Goal: Transaction & Acquisition: Purchase product/service

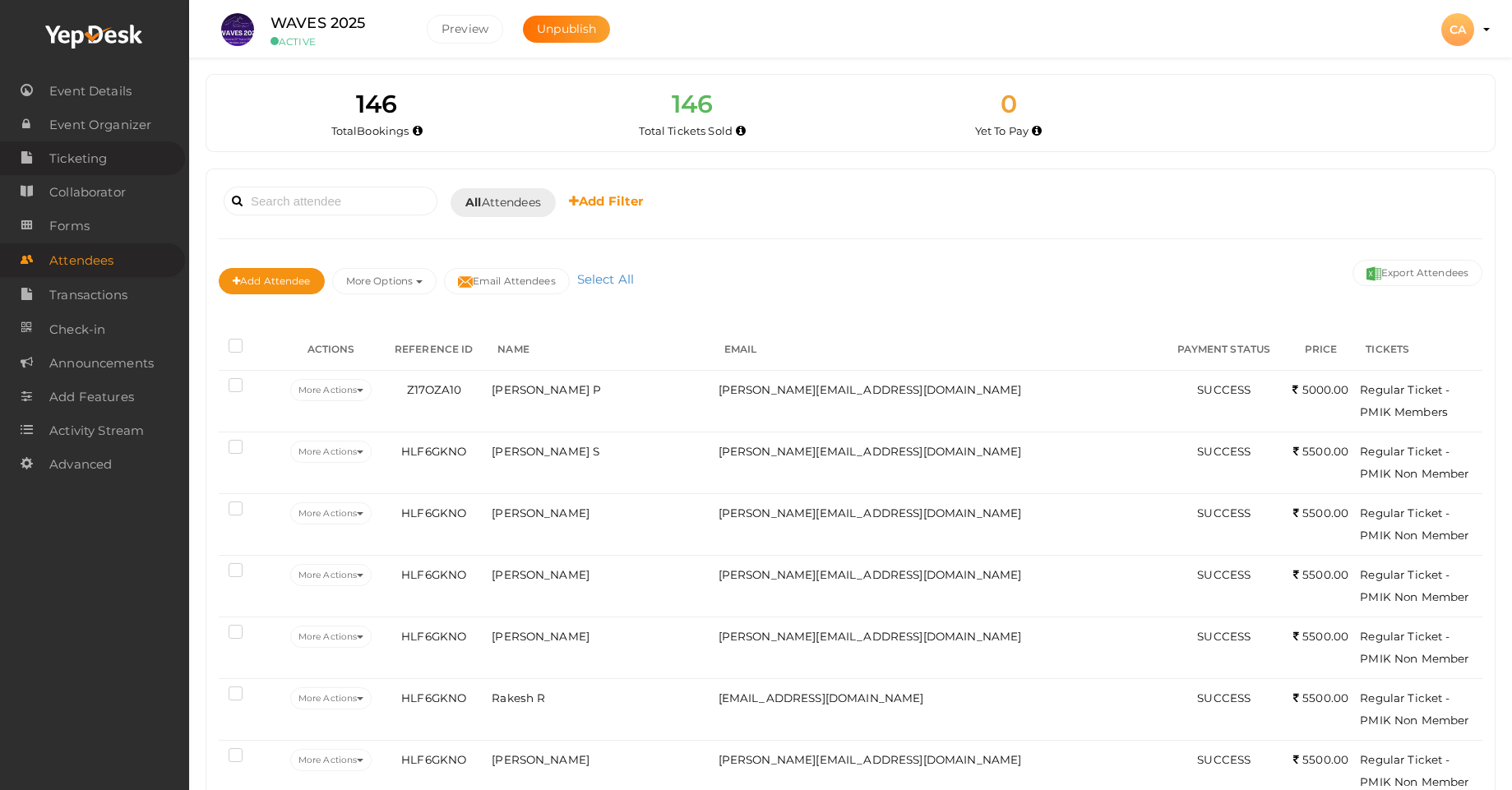
click at [79, 159] on span "Ticketing" at bounding box center [79, 158] width 58 height 33
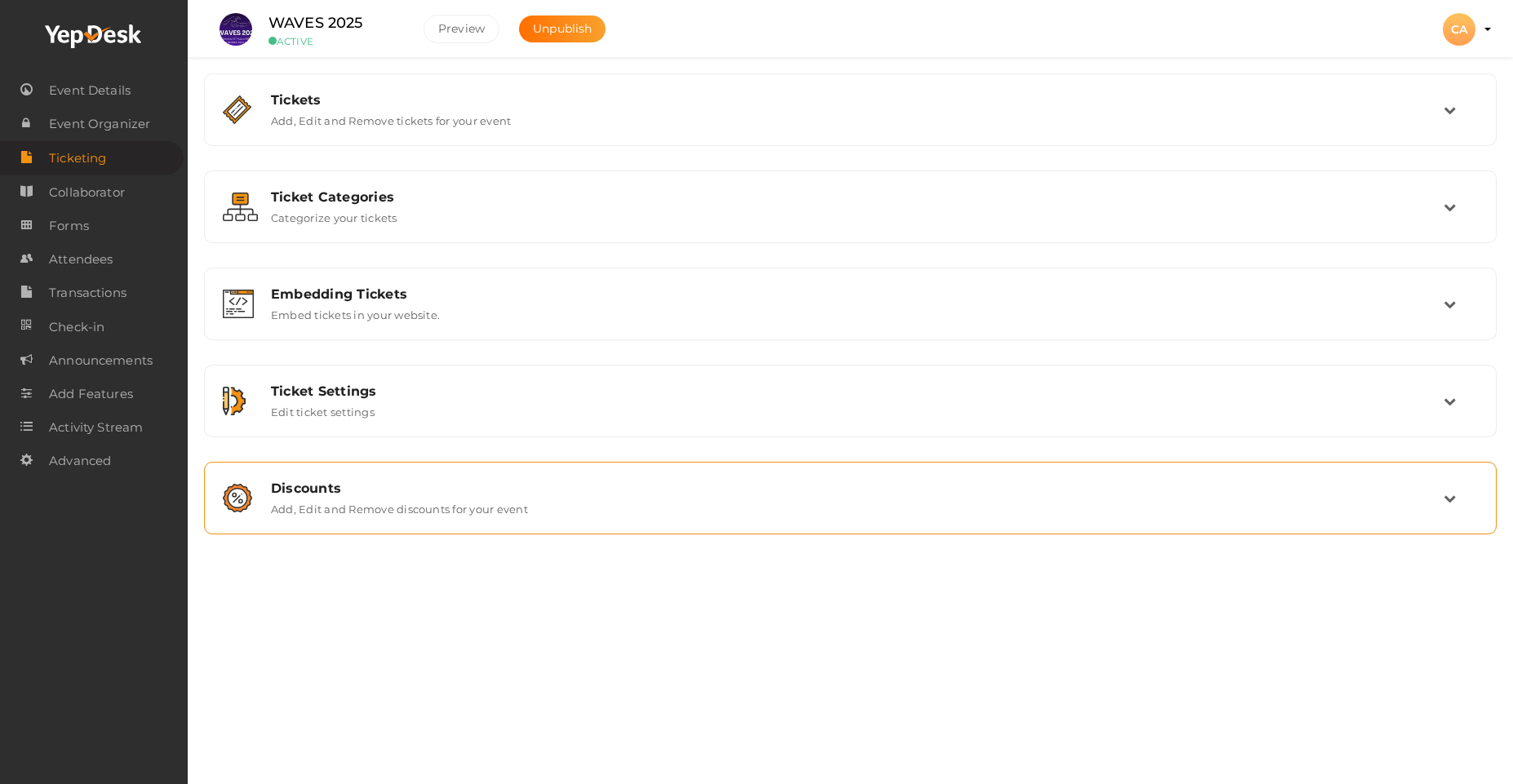
click at [350, 501] on label "Add, Edit and Remove discounts for your event" at bounding box center [399, 506] width 257 height 20
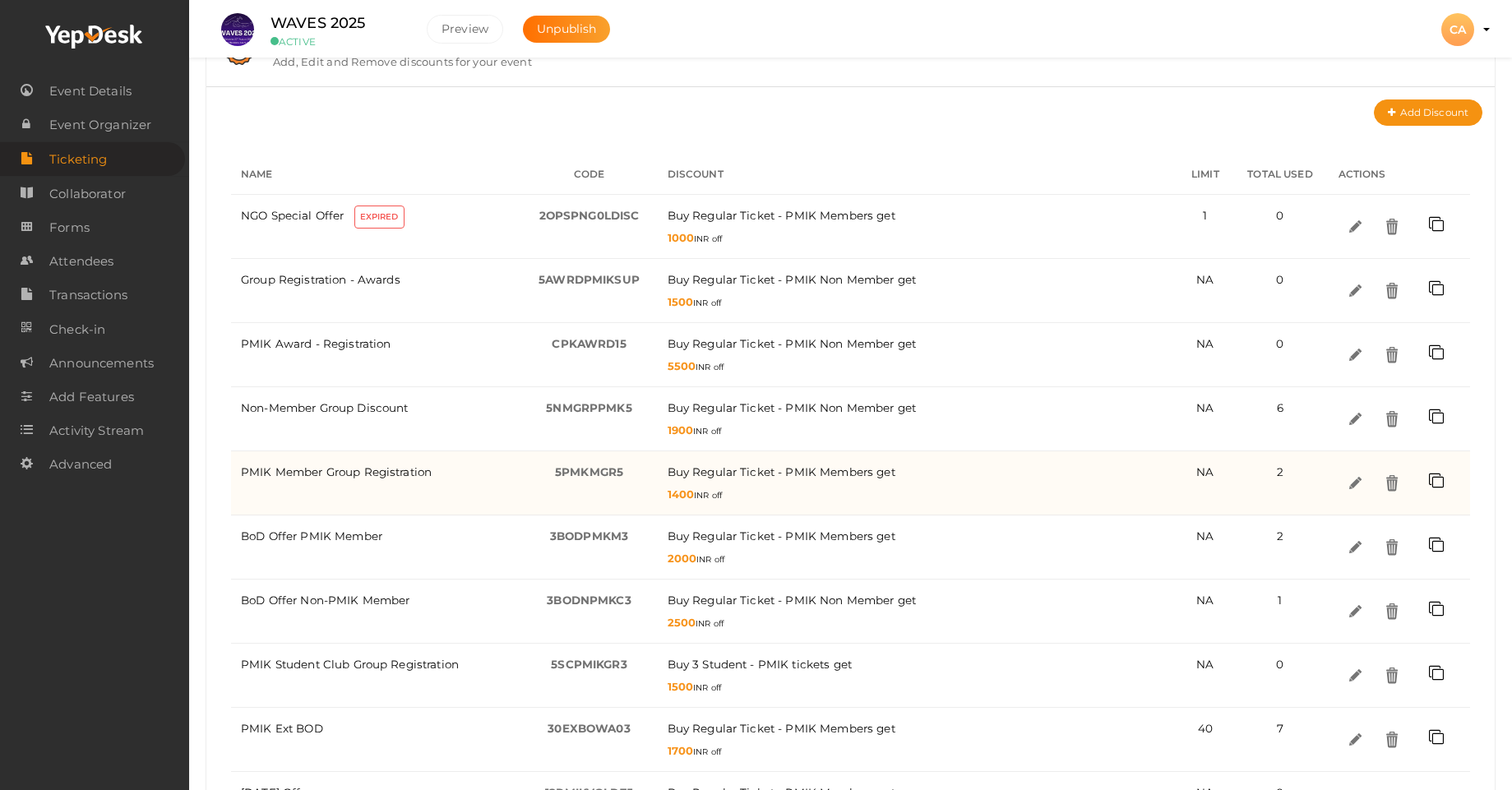
scroll to position [443, 0]
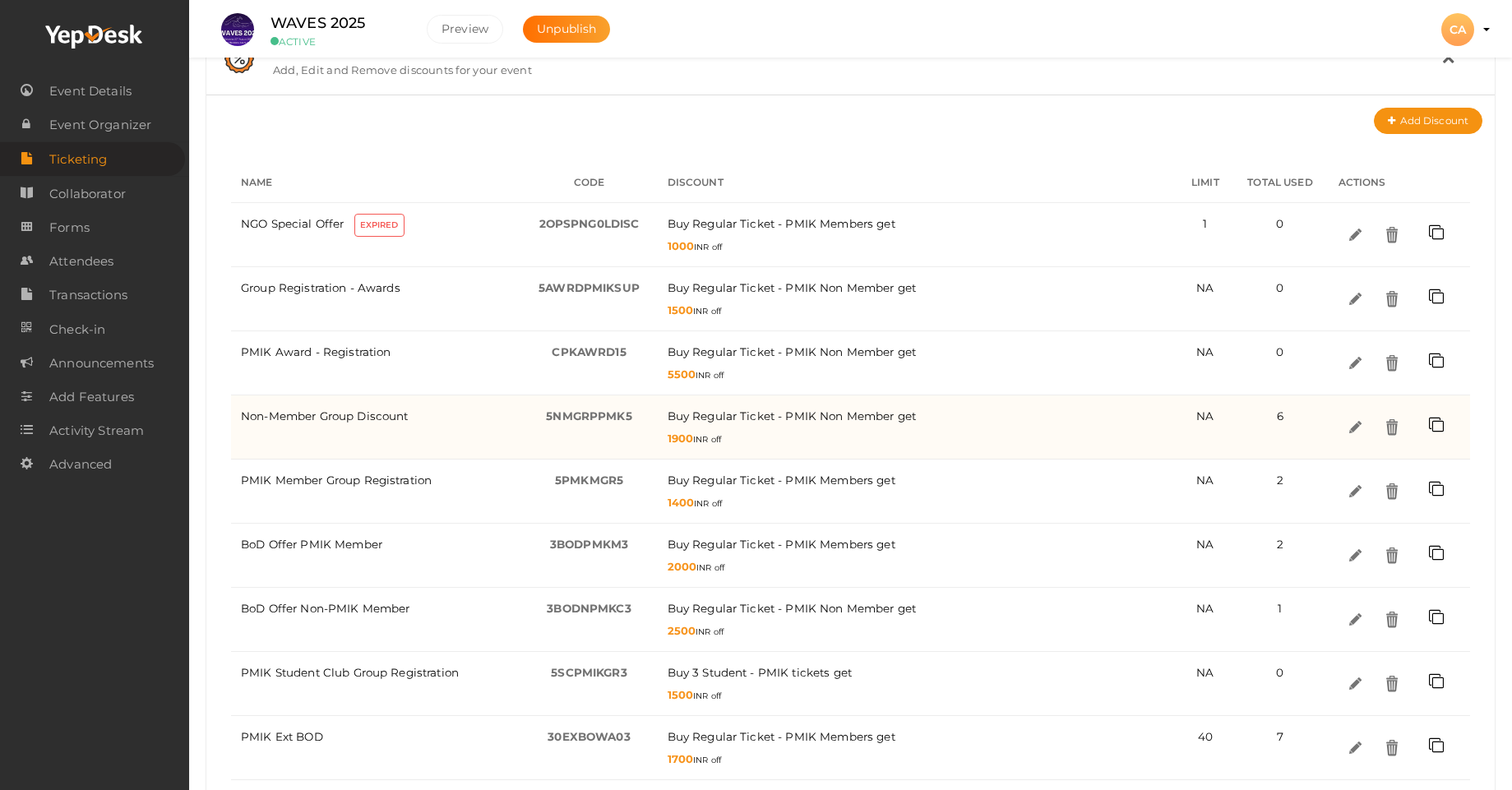
drag, startPoint x: 694, startPoint y: 437, endPoint x: 681, endPoint y: 441, distance: 13.6
click at [681, 441] on span "1900" at bounding box center [681, 437] width 26 height 14
drag, startPoint x: 634, startPoint y: 418, endPoint x: 540, endPoint y: 422, distance: 94.1
click at [540, 422] on div "5NMGRPPMK5 -" at bounding box center [589, 416] width 117 height 23
copy span "5NMGRPPMK5"
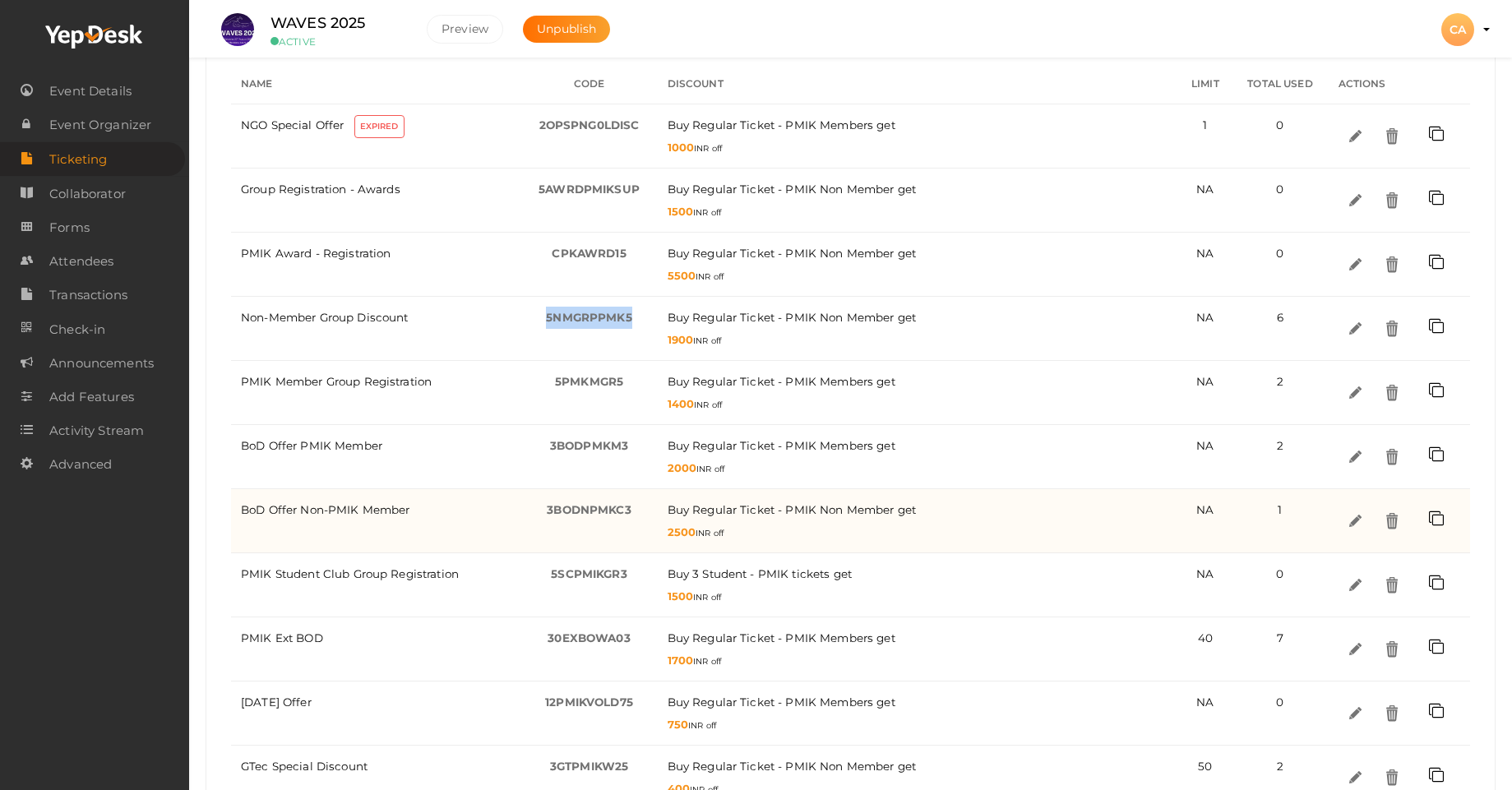
scroll to position [641, 0]
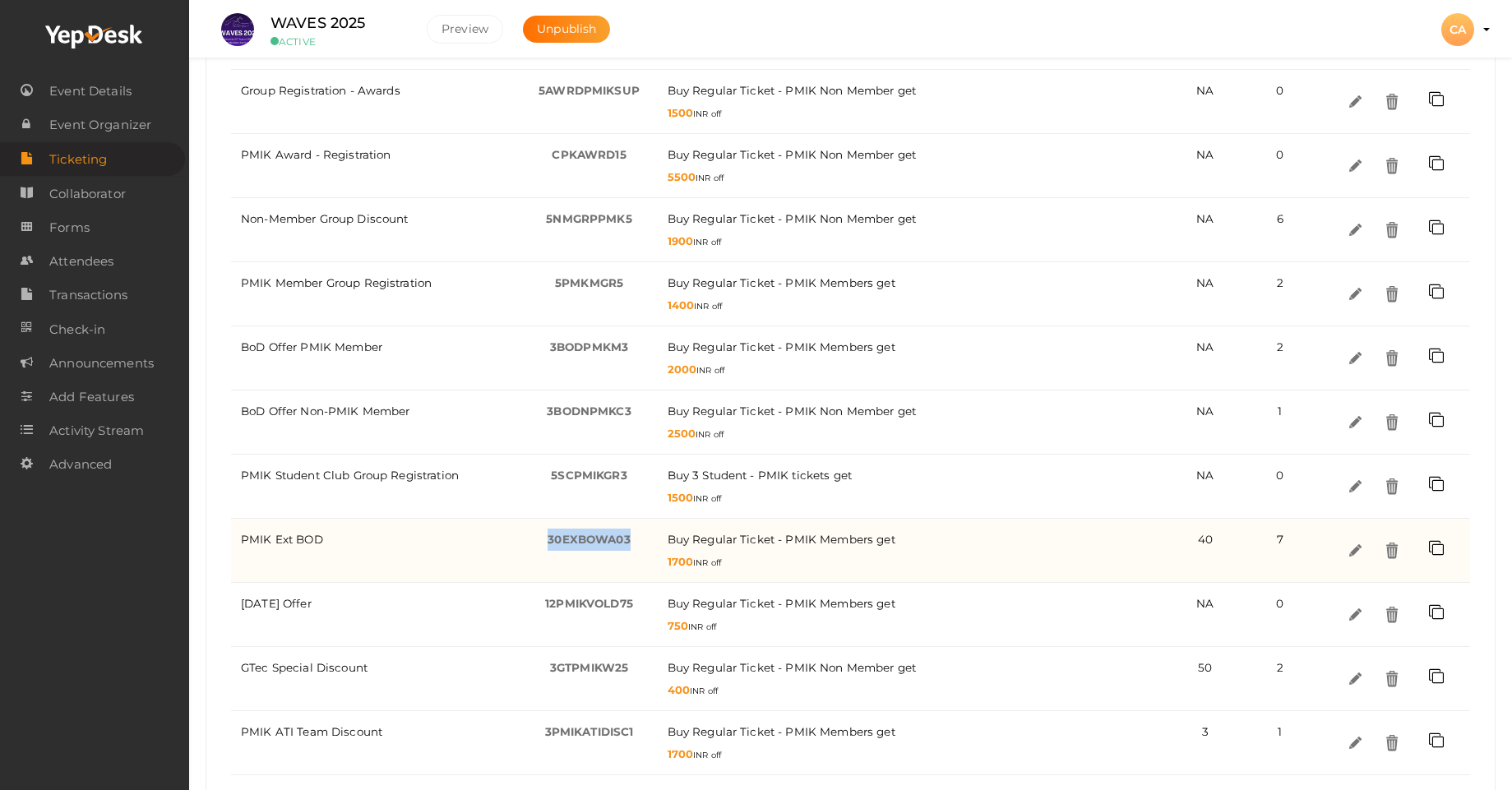
drag, startPoint x: 612, startPoint y: 541, endPoint x: 540, endPoint y: 541, distance: 72.0
click at [540, 541] on div "30EXBOWA03 -" at bounding box center [589, 540] width 117 height 23
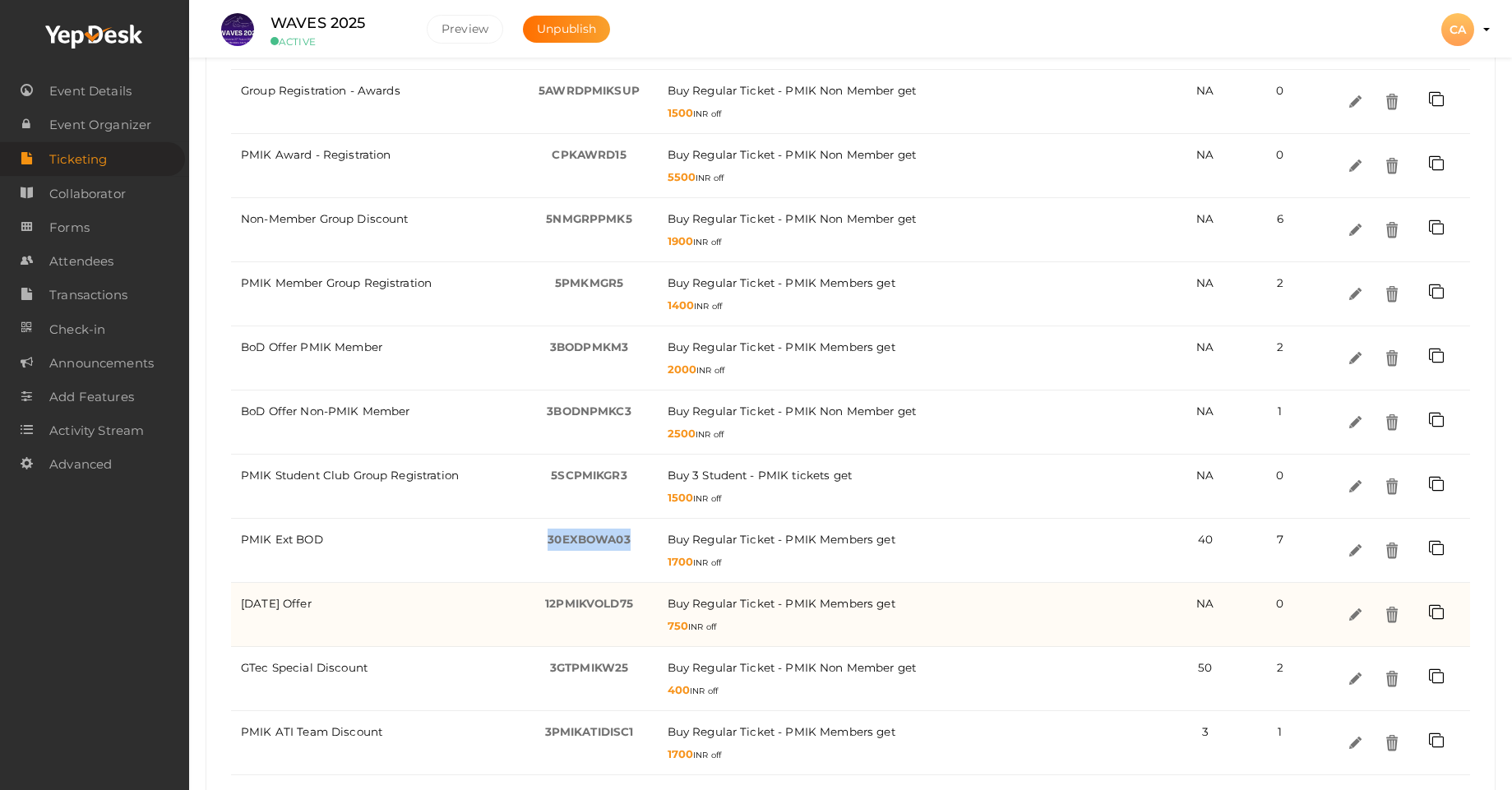
copy span "30EXBOWA03"
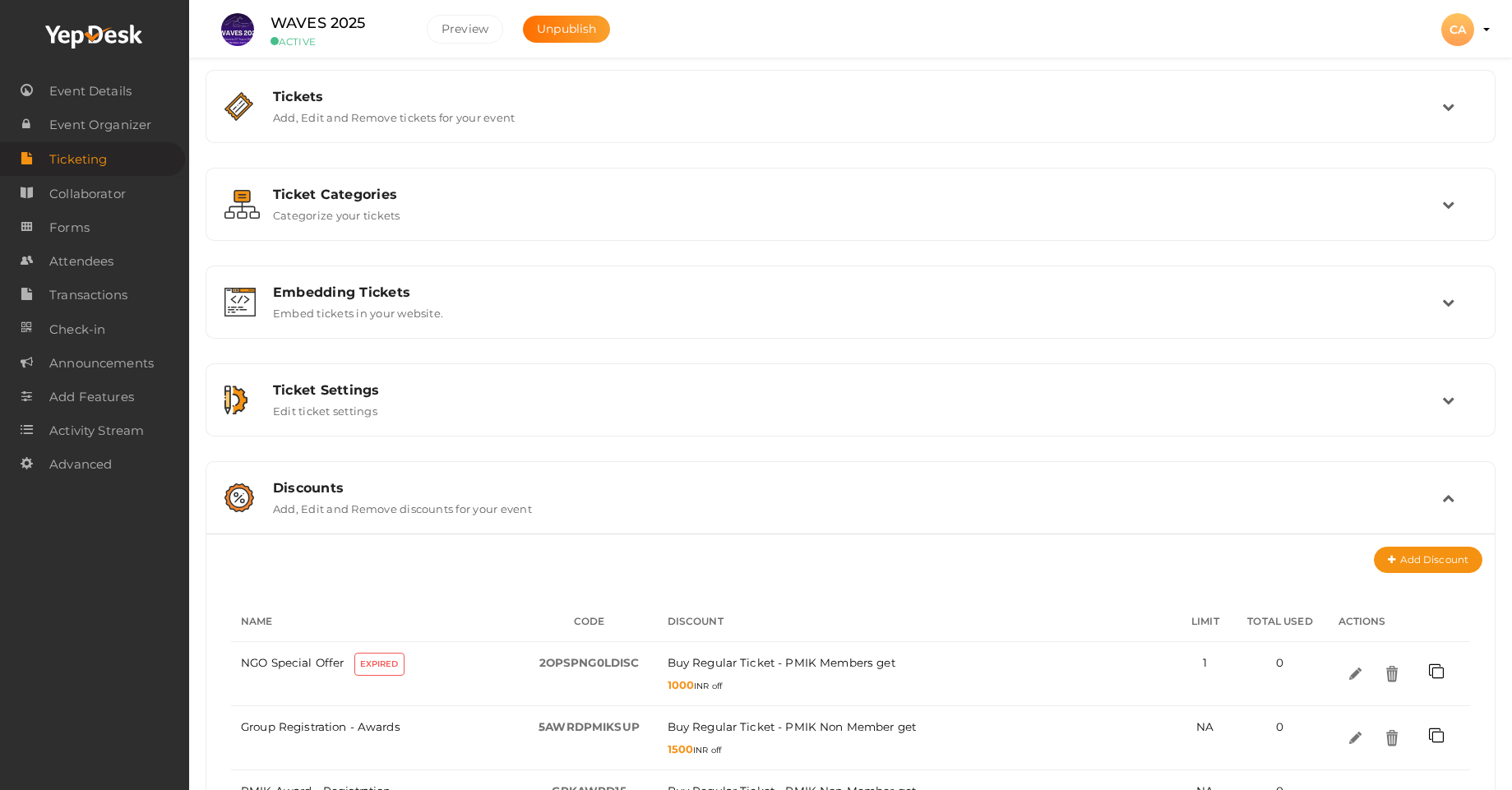
scroll to position [0, 0]
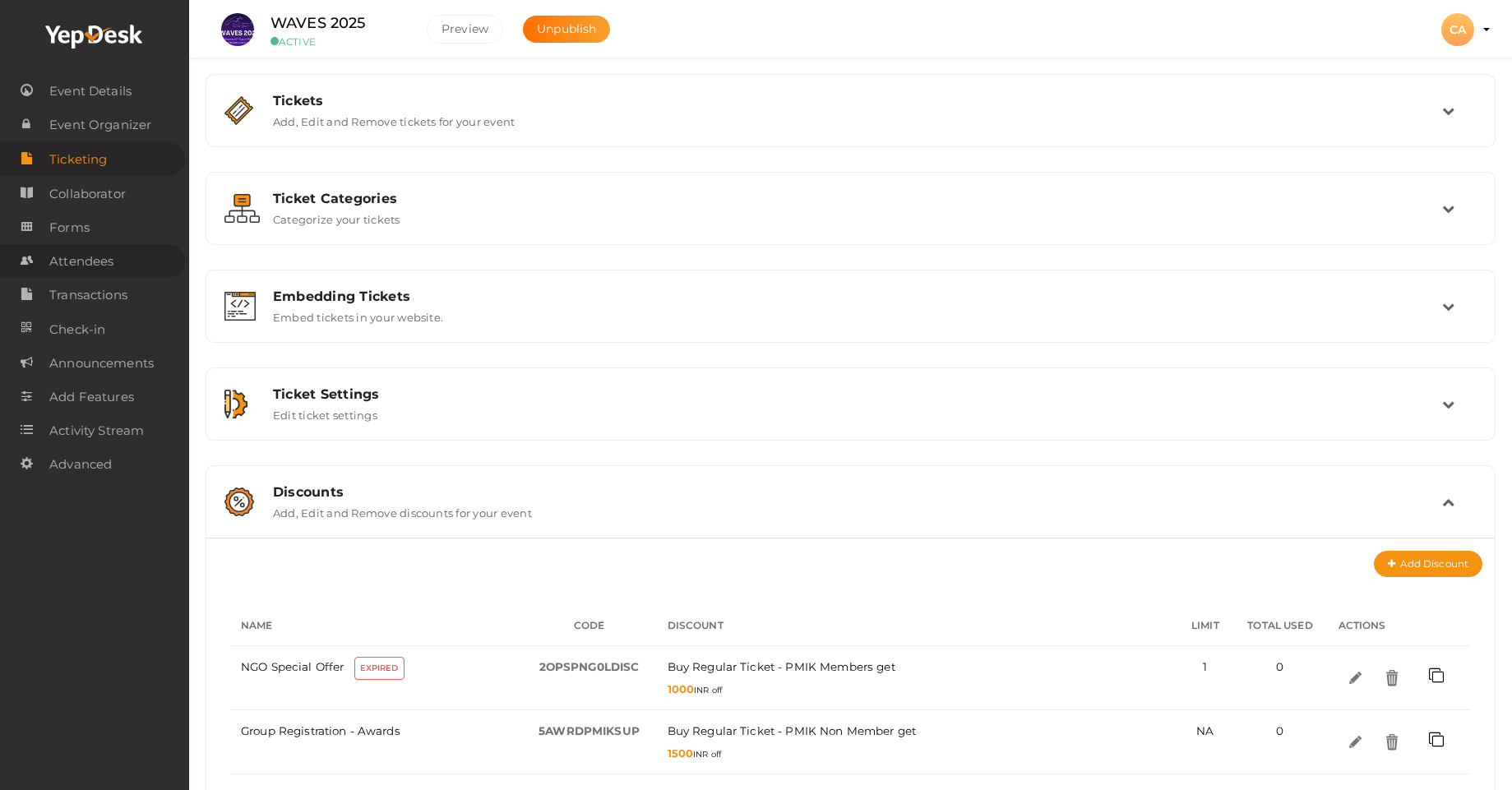
click at [92, 275] on span "Attendees" at bounding box center [81, 261] width 64 height 33
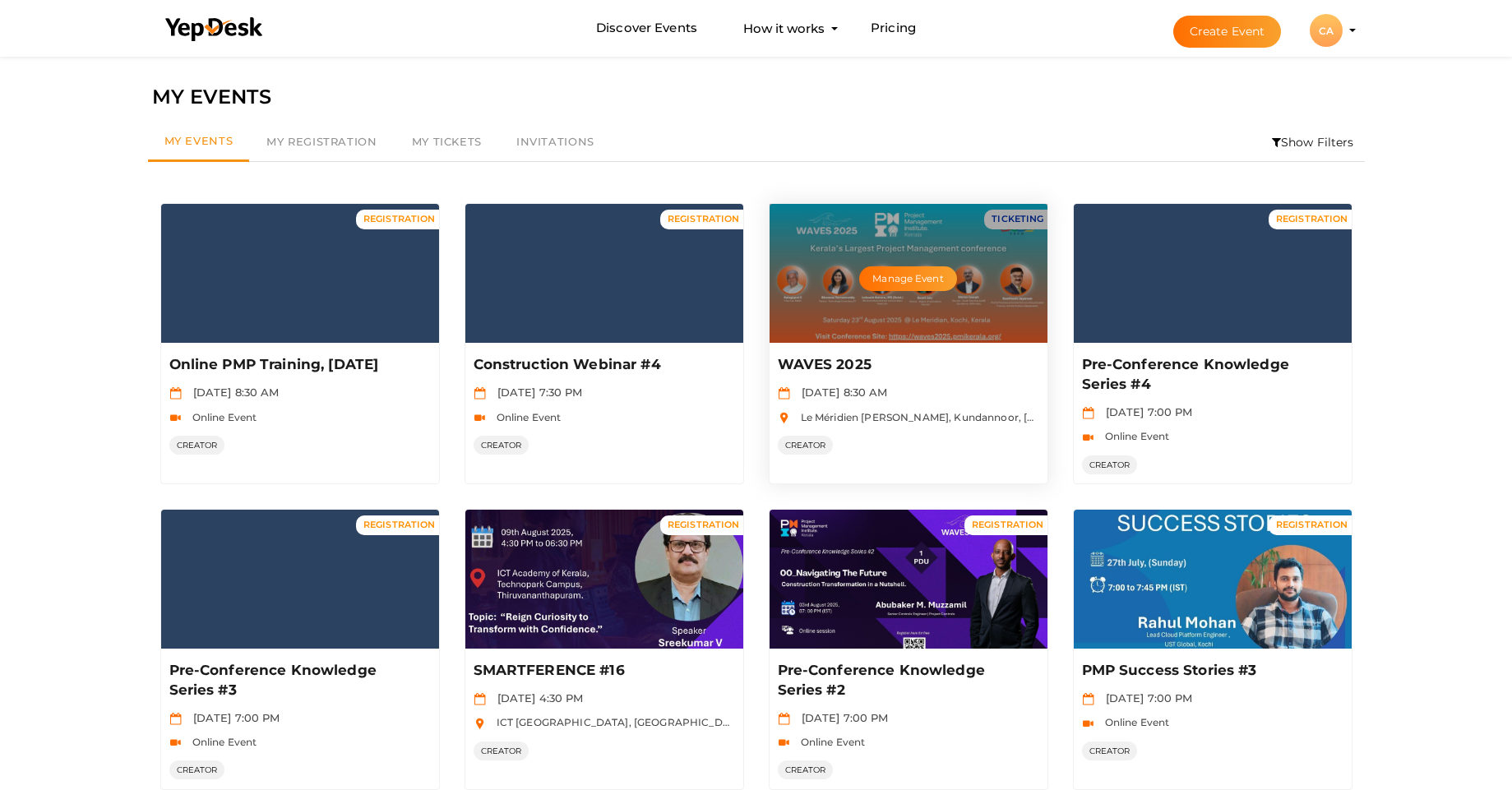
scroll to position [52, 0]
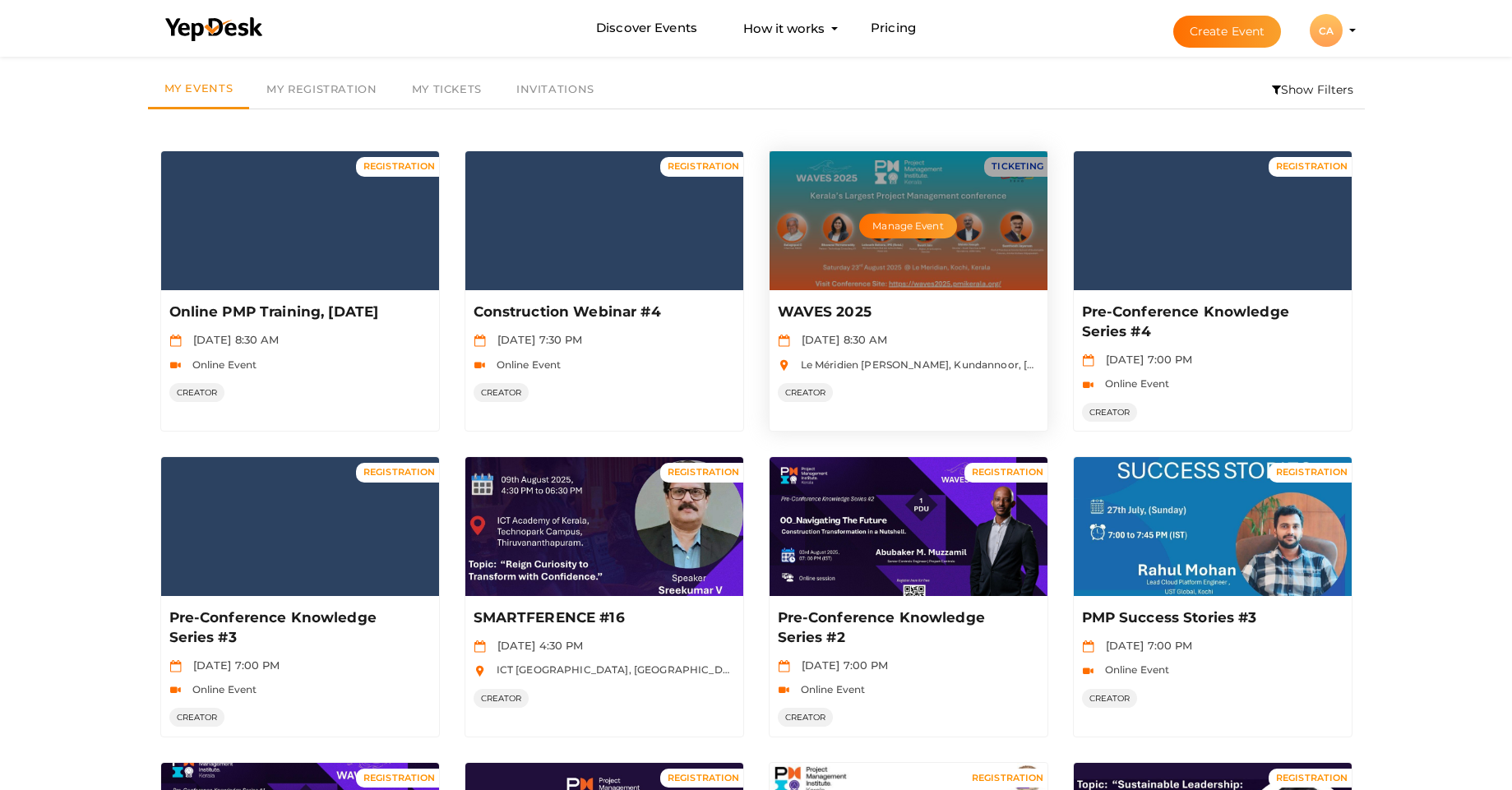
click at [807, 277] on div "Manage Event" at bounding box center [907, 221] width 277 height 139
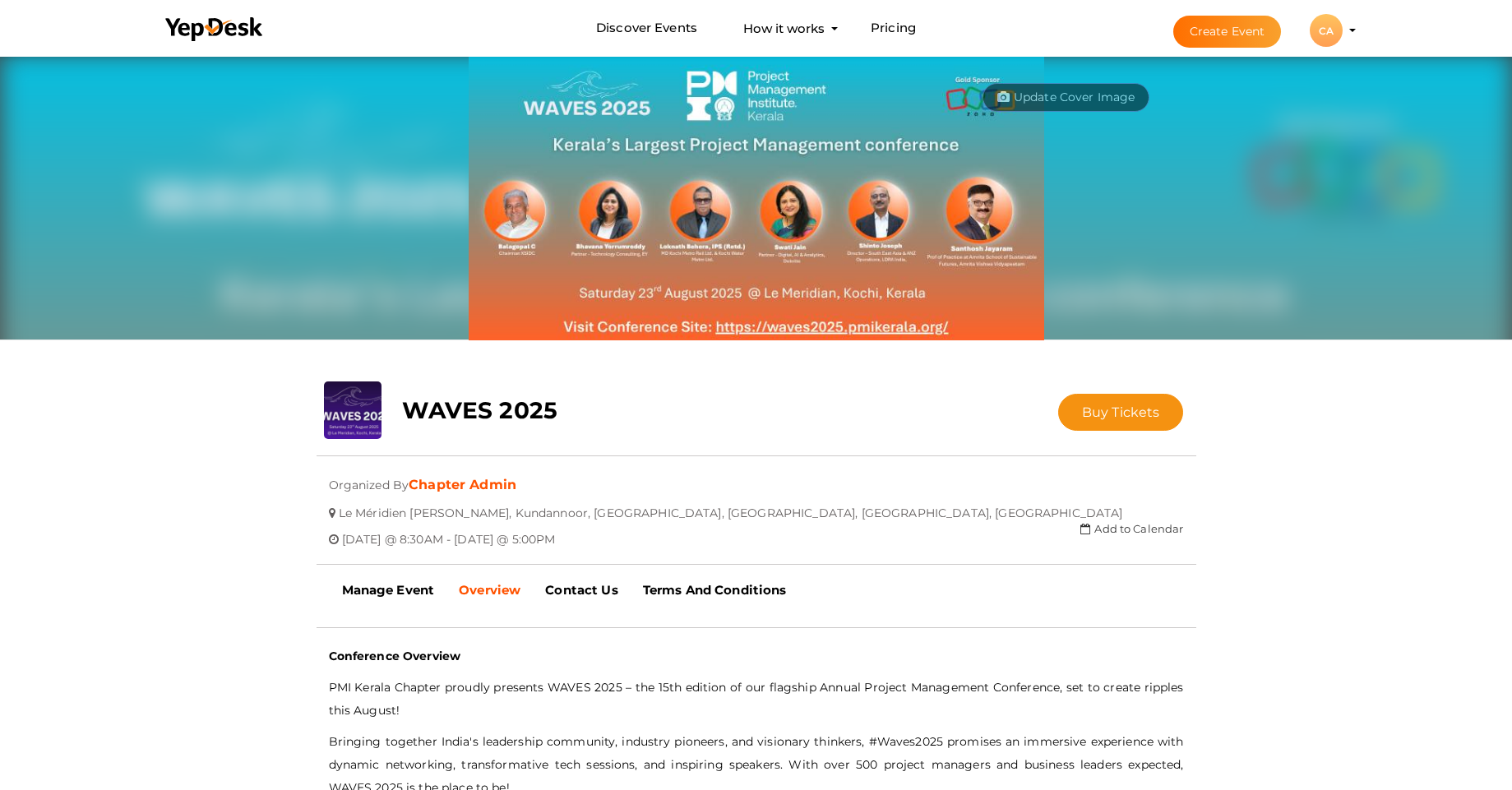
scroll to position [52, 0]
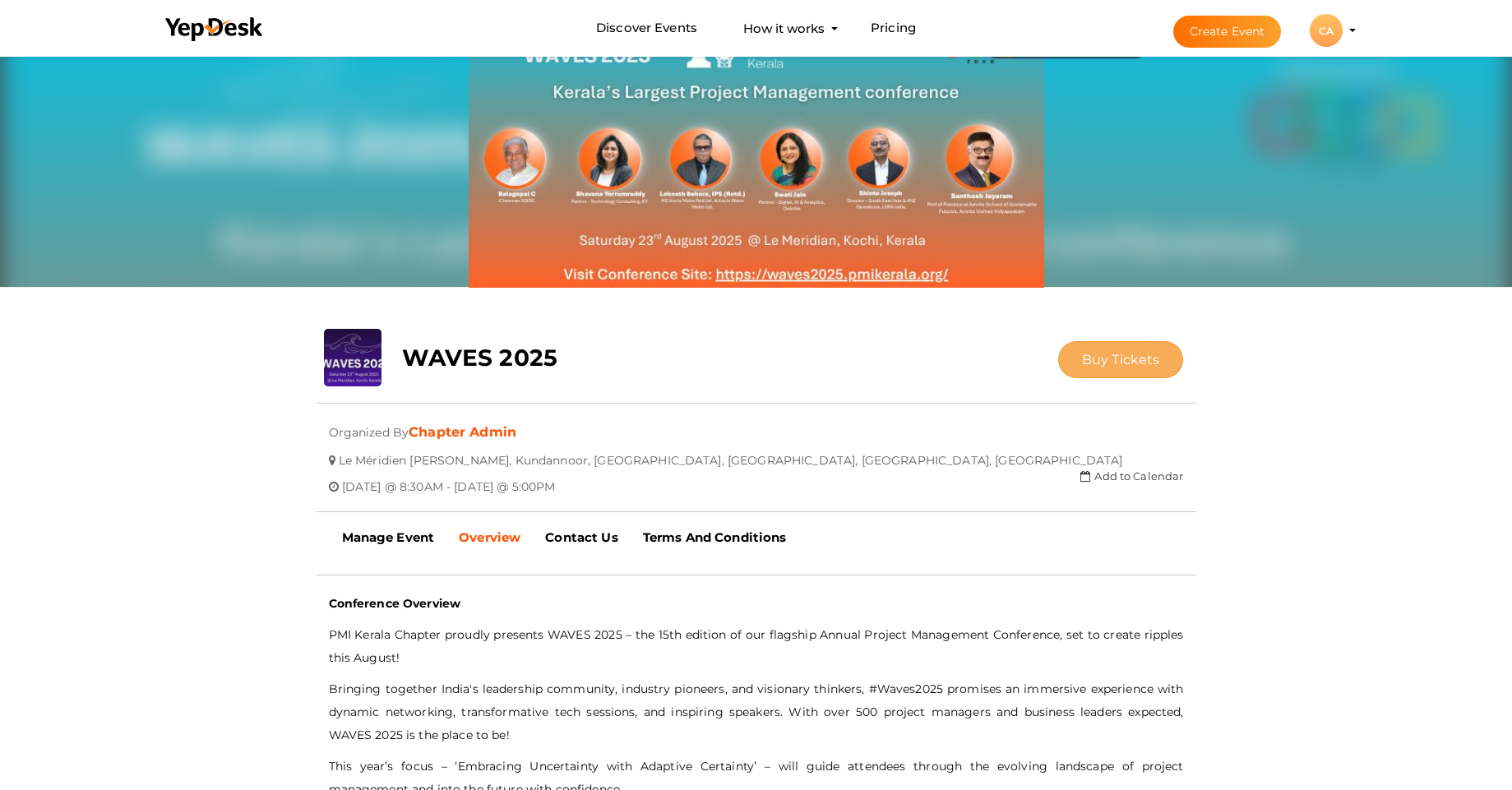
click at [1130, 362] on span "Buy Tickets" at bounding box center [1121, 359] width 78 height 15
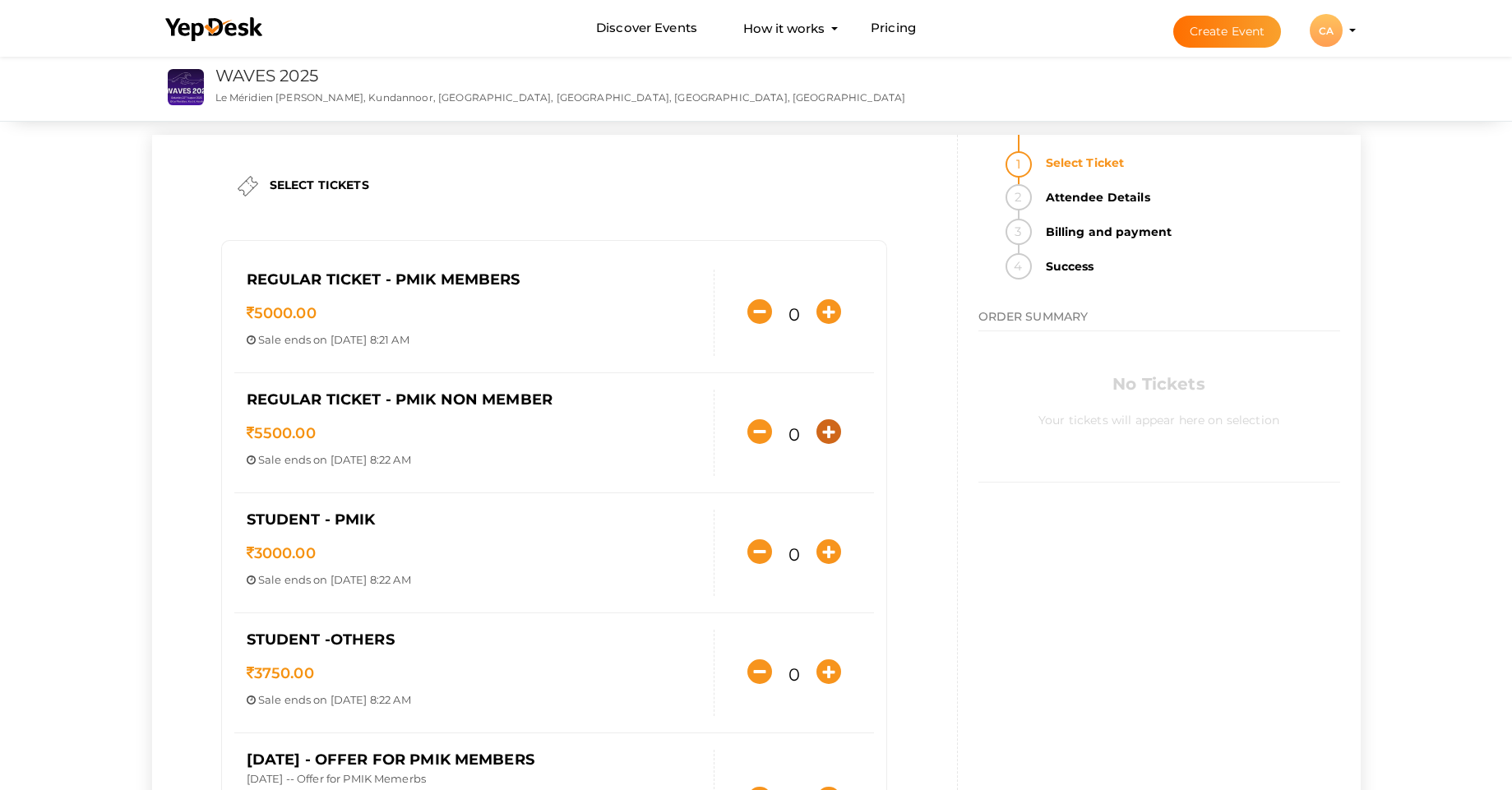
click at [830, 432] on icon "button" at bounding box center [828, 431] width 24 height 24
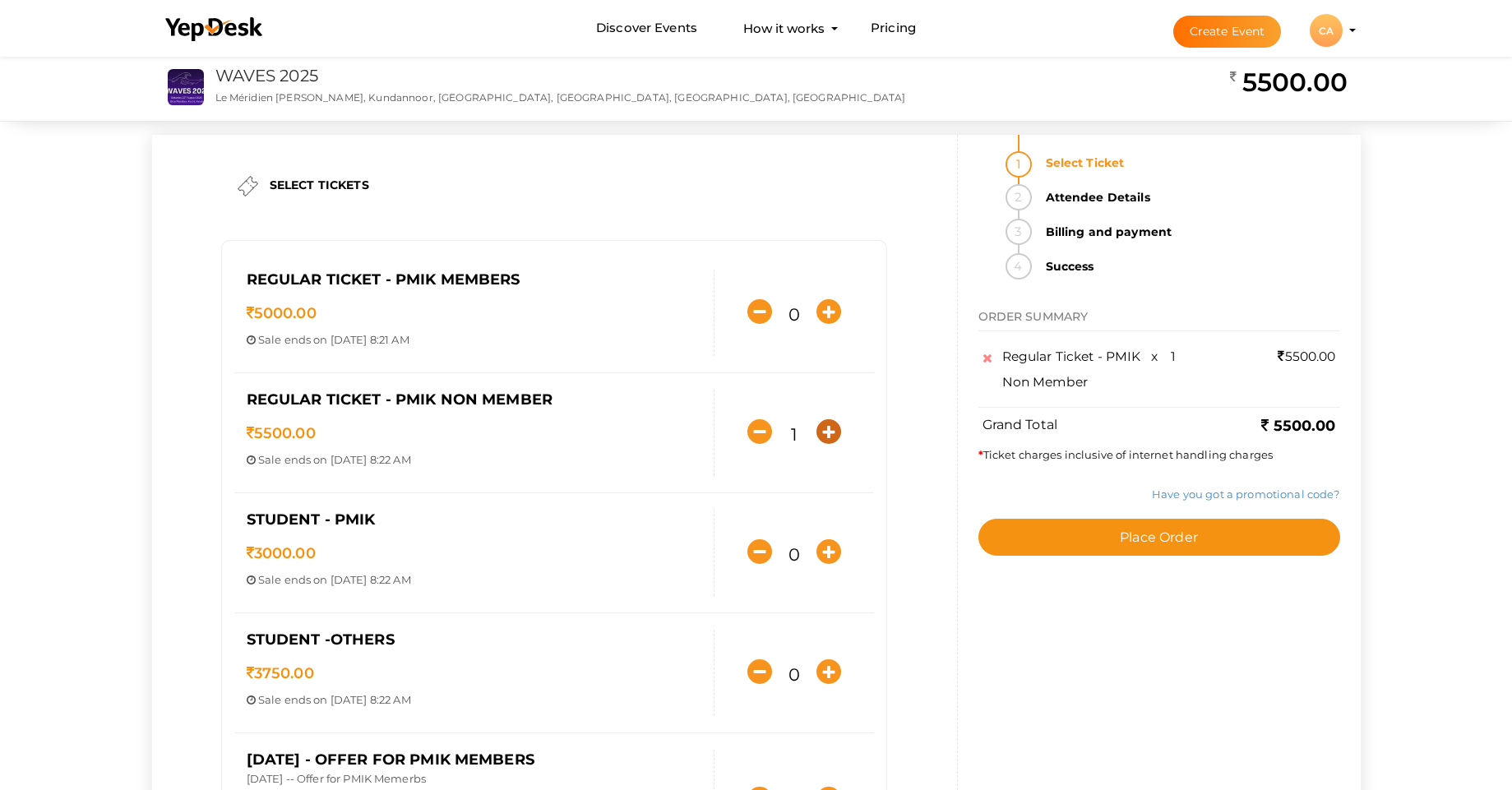
click at [827, 433] on icon "button" at bounding box center [828, 431] width 24 height 24
type input "2"
click at [1264, 494] on link "Have you got a promotional code?" at bounding box center [1244, 494] width 187 height 14
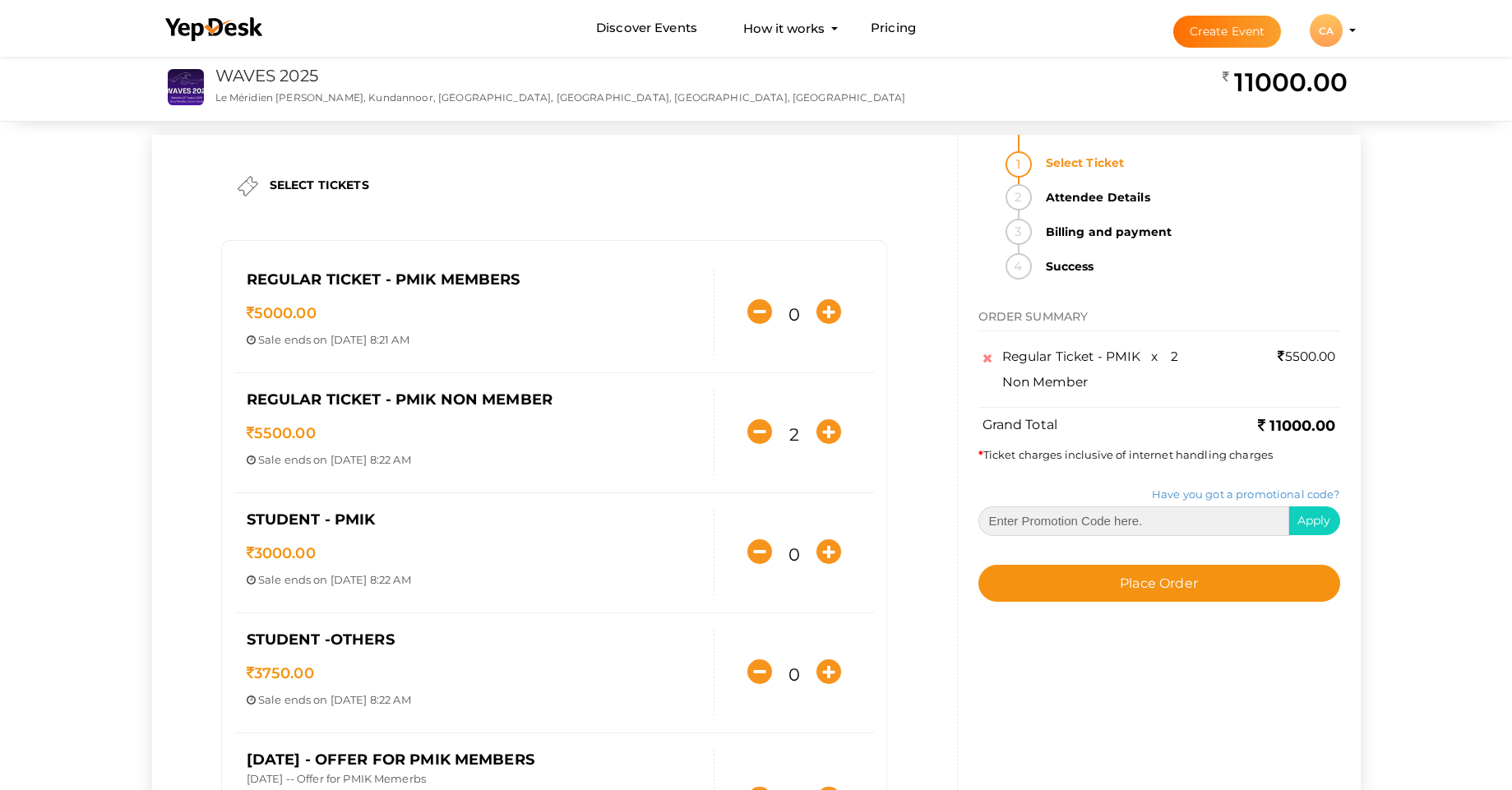
click at [1087, 528] on input "text" at bounding box center [1133, 521] width 311 height 30
paste input "5NMGRPPMK5"
type input "5NMGRPPMK5"
click at [1303, 521] on span "Apply" at bounding box center [1313, 521] width 33 height 14
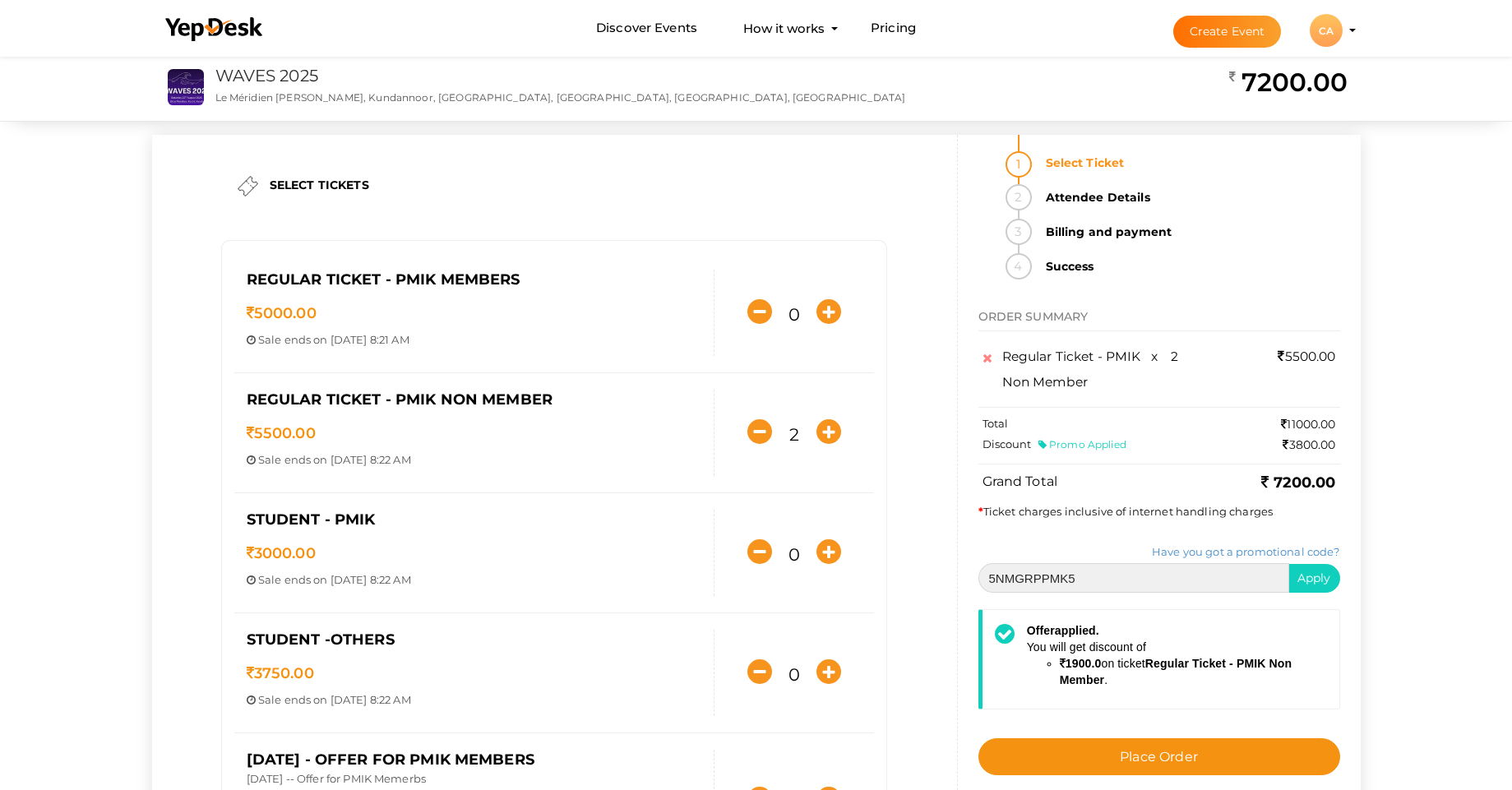
drag, startPoint x: 1085, startPoint y: 578, endPoint x: 976, endPoint y: 578, distance: 109.0
click at [976, 578] on div "Select Ticket Attendee Details Billing and payment Success ORDER SUMMARY Regula…" at bounding box center [1160, 500] width 403 height 731
